Goal: Navigation & Orientation: Find specific page/section

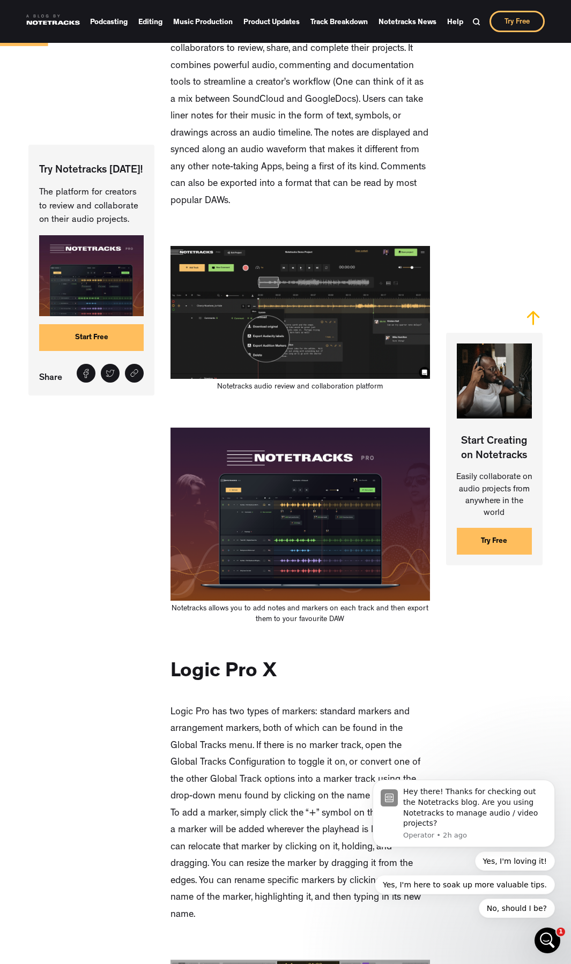
scroll to position [964, 0]
click at [270, 281] on img at bounding box center [299, 312] width 259 height 133
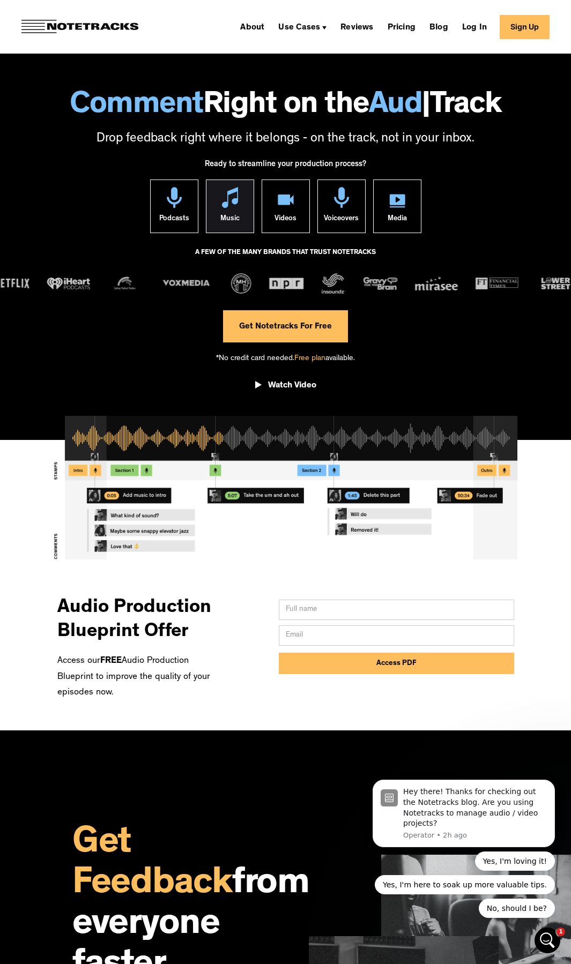
click at [237, 219] on div "Music" at bounding box center [229, 220] width 19 height 25
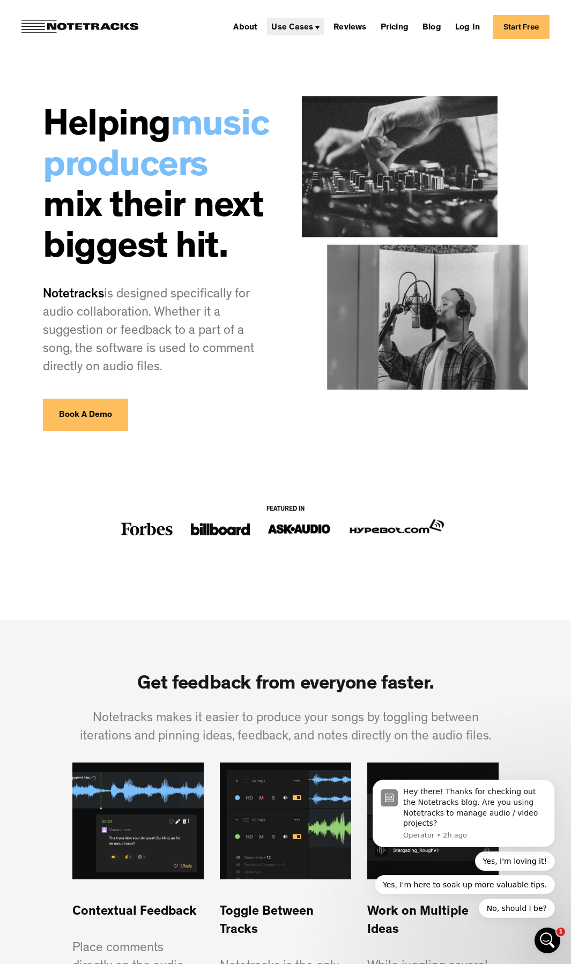
click at [313, 31] on div "Use Cases" at bounding box center [292, 28] width 42 height 9
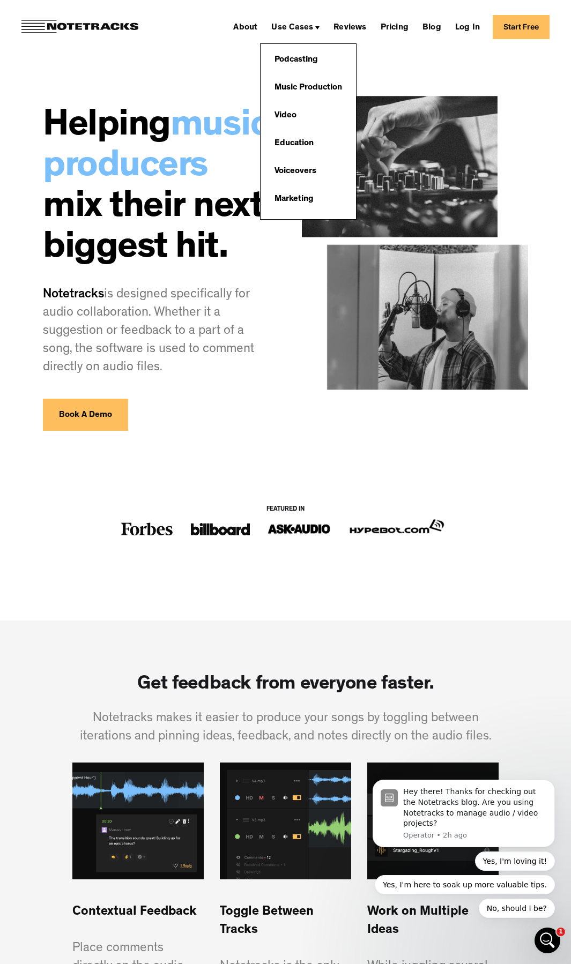
click at [96, 27] on img at bounding box center [79, 27] width 117 height 14
